Goal: Information Seeking & Learning: Learn about a topic

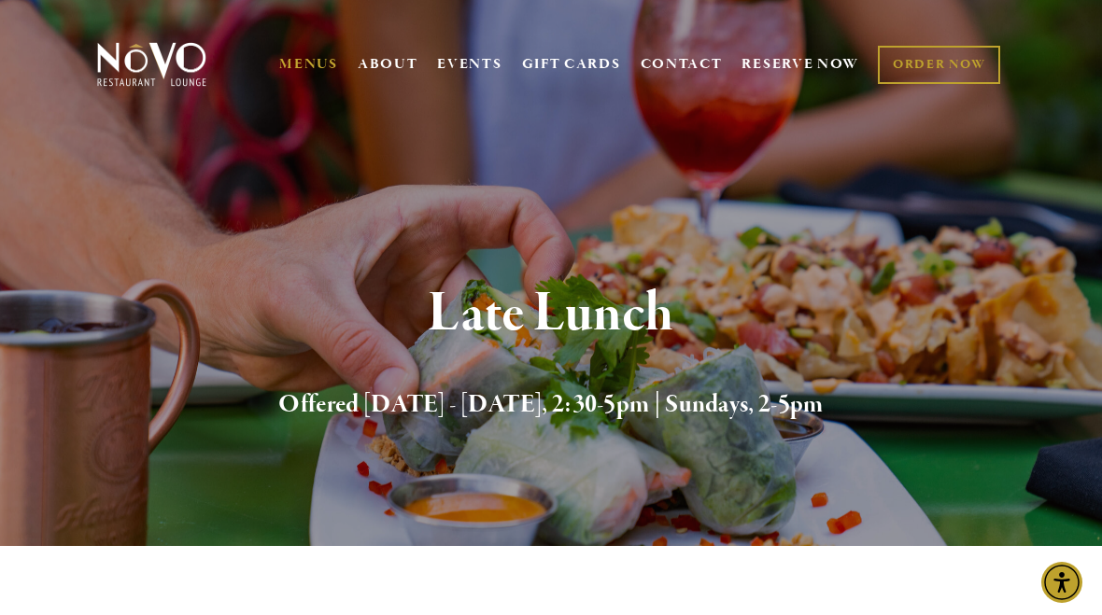
click at [885, 233] on div "Late Lunch Offered Monday - Saturday, 2:30-5pm | Sundays, 2-5pm" at bounding box center [551, 354] width 1102 height 384
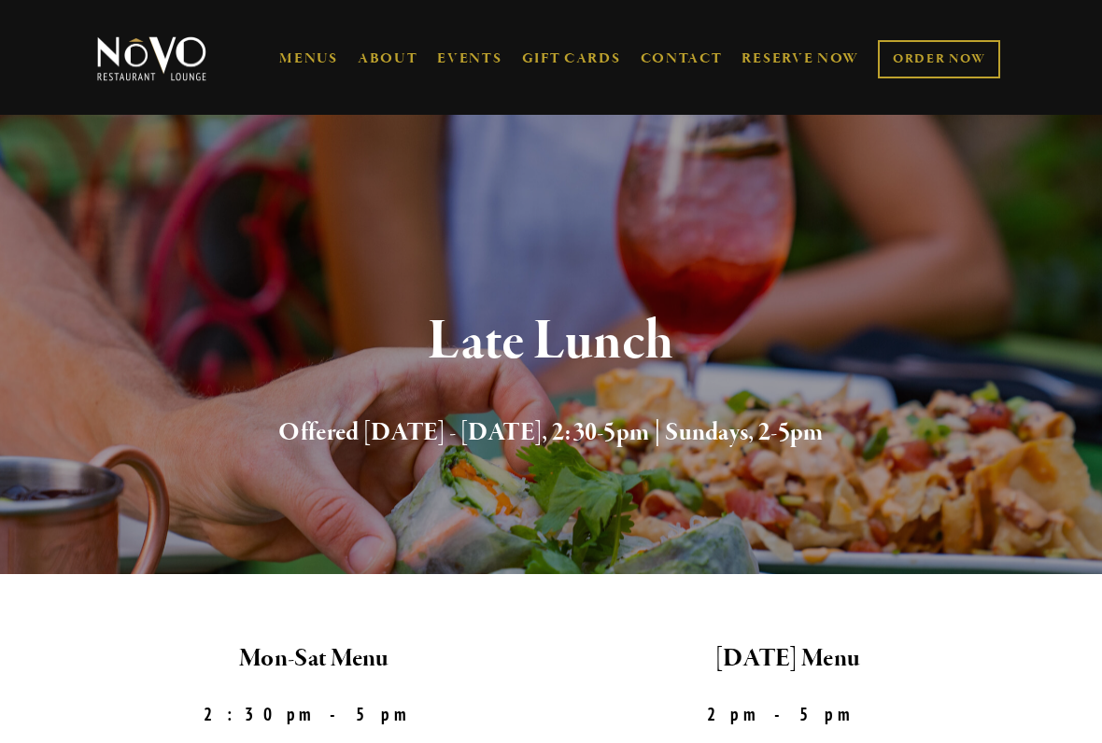
scroll to position [384, 0]
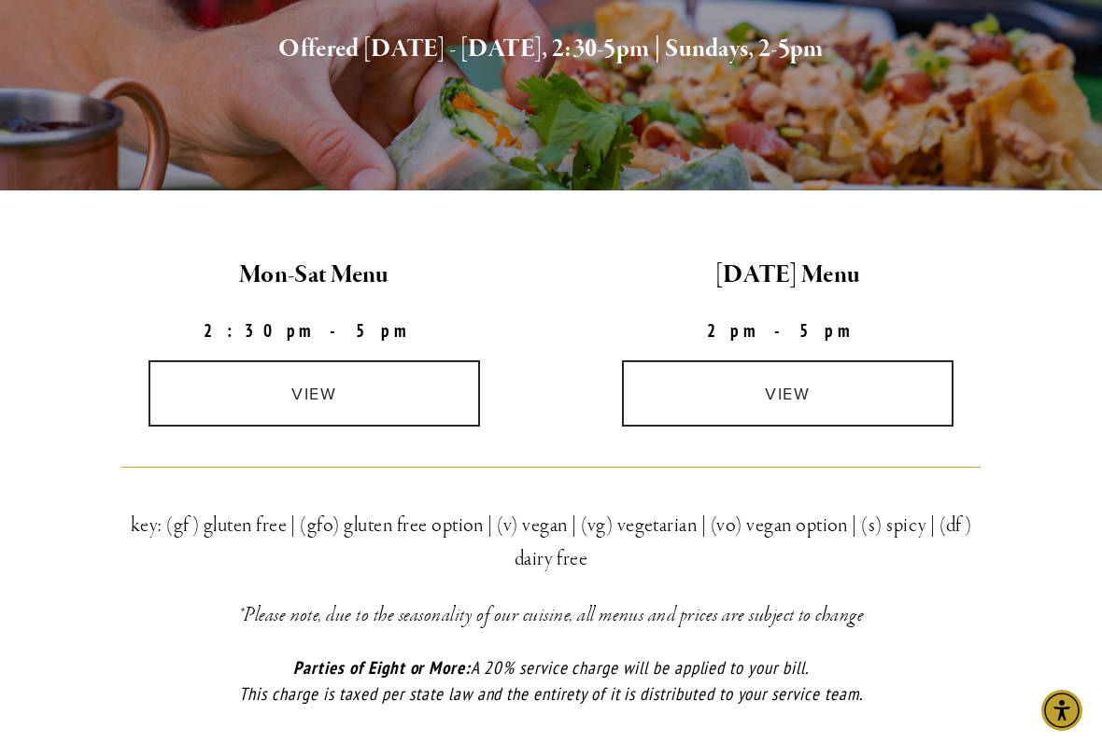
click at [366, 385] on link "view" at bounding box center [314, 393] width 332 height 66
